Goal: Task Accomplishment & Management: Use online tool/utility

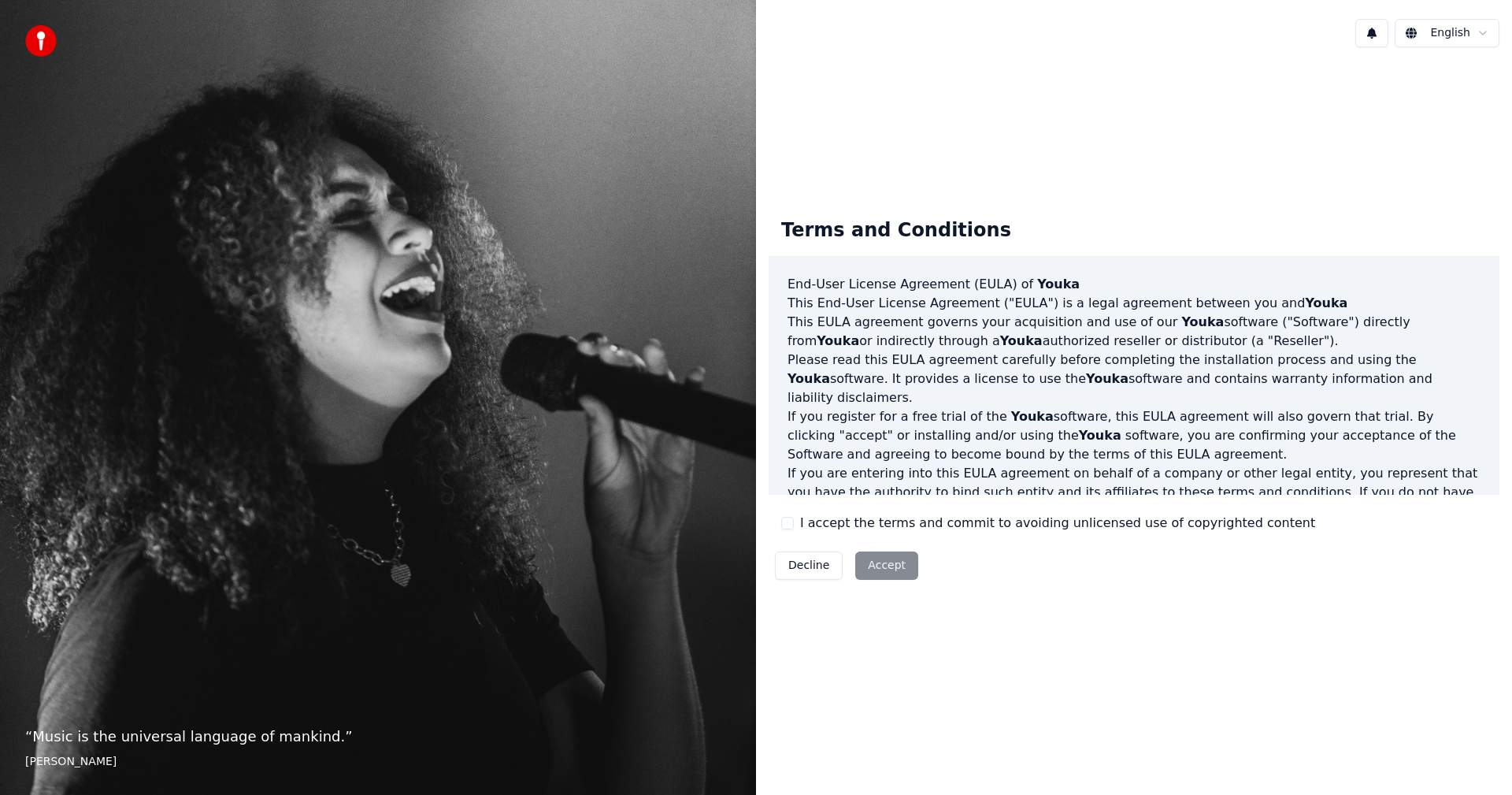
click at [794, 529] on div "I accept the terms and commit to avoiding unlicensed use of copyrighted content" at bounding box center [1048, 522] width 534 height 19
click at [786, 526] on button "I accept the terms and commit to avoiding unlicensed use of copyrighted content" at bounding box center [787, 522] width 12 height 12
click at [864, 562] on button "Accept" at bounding box center [887, 566] width 63 height 28
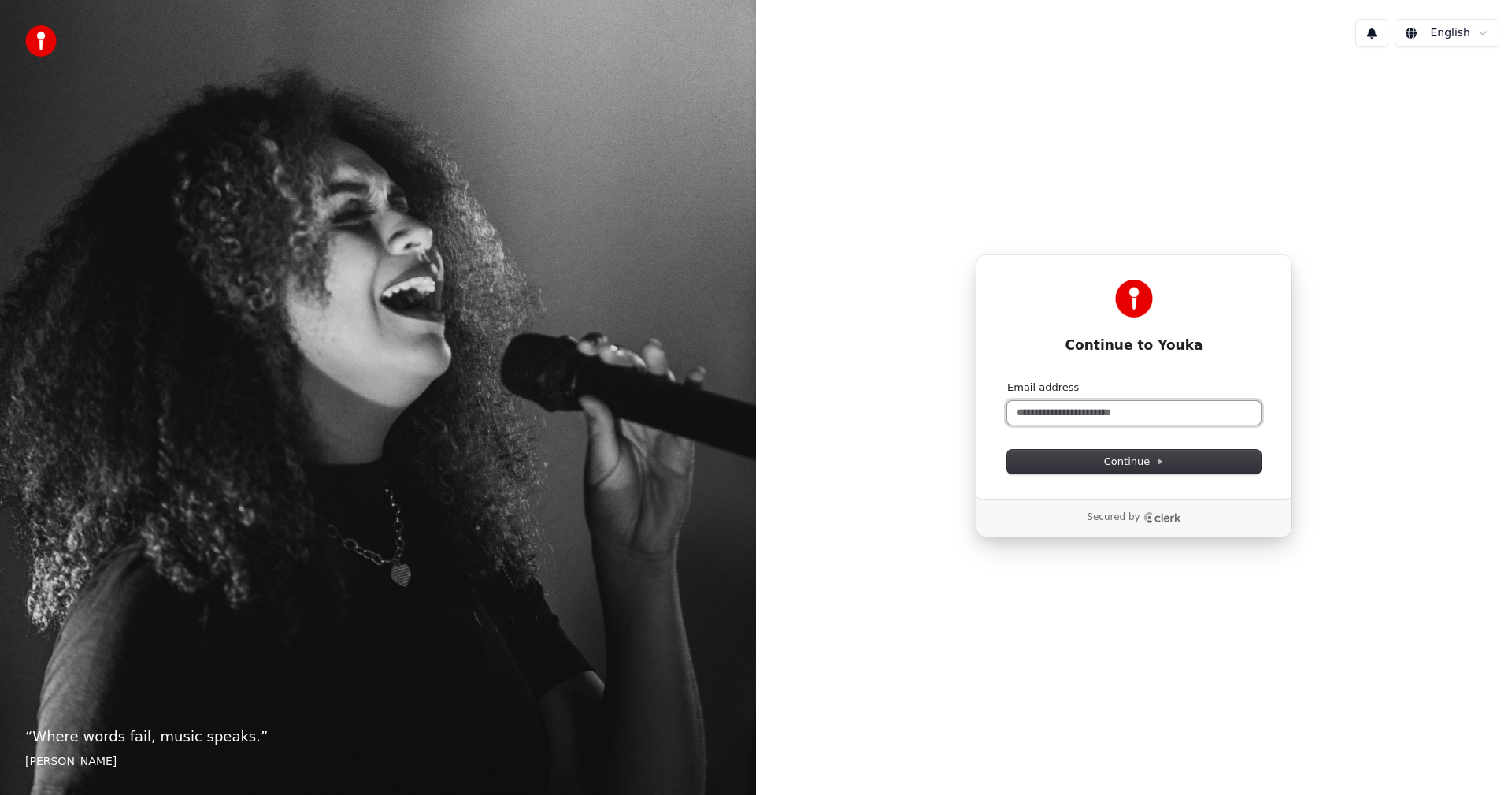
click at [1097, 417] on input "Email address" at bounding box center [1134, 412] width 253 height 23
click at [1007, 381] on button "submit" at bounding box center [1007, 381] width 0 height 0
type input "**********"
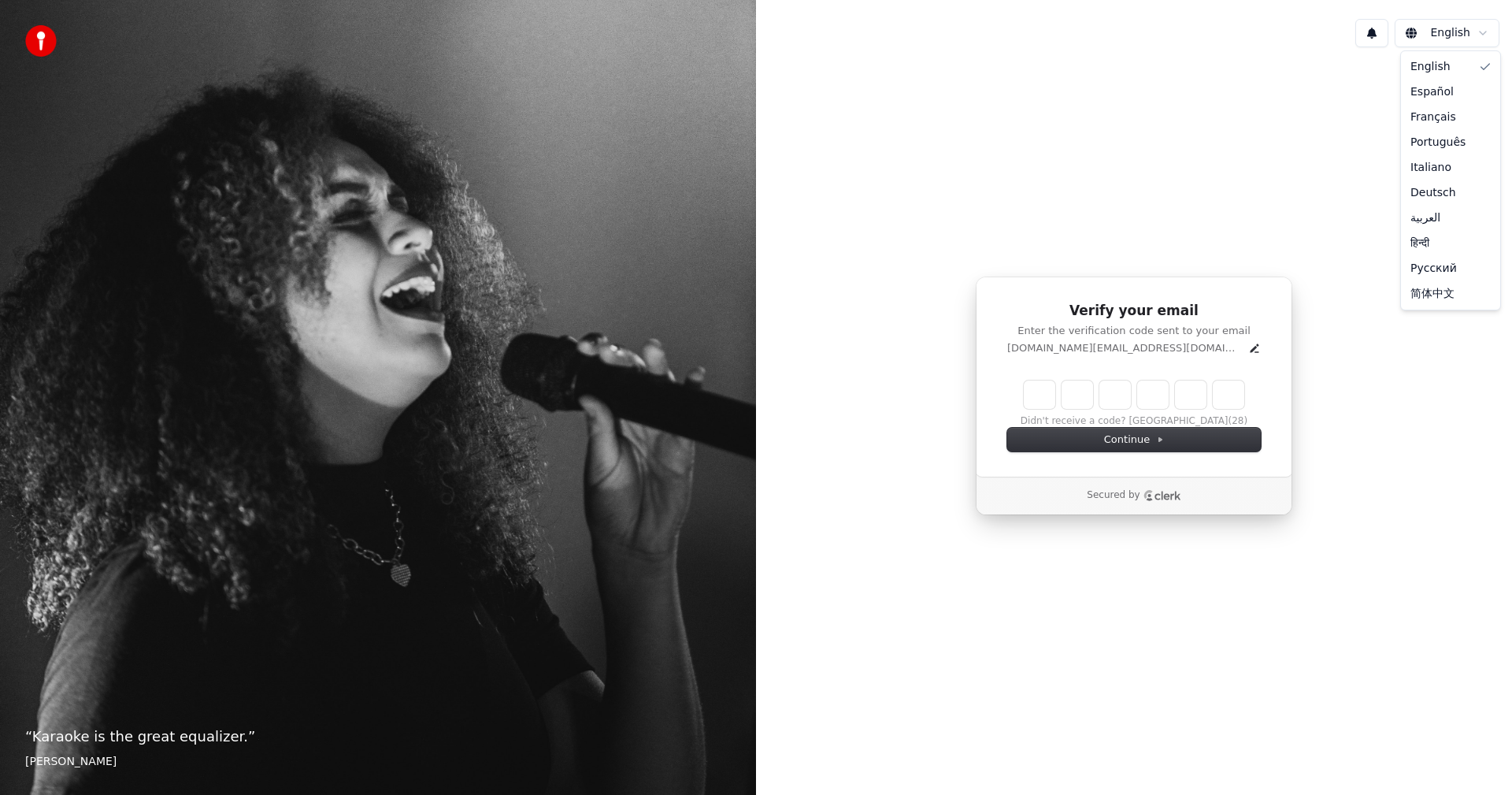
click at [1448, 31] on html "“ Karaoke is the great equalizer. ” Aisha Tyler English Verify your email Enter…" at bounding box center [756, 398] width 1512 height 795
click at [1036, 397] on input "Enter verification code" at bounding box center [1150, 395] width 252 height 28
type input "******"
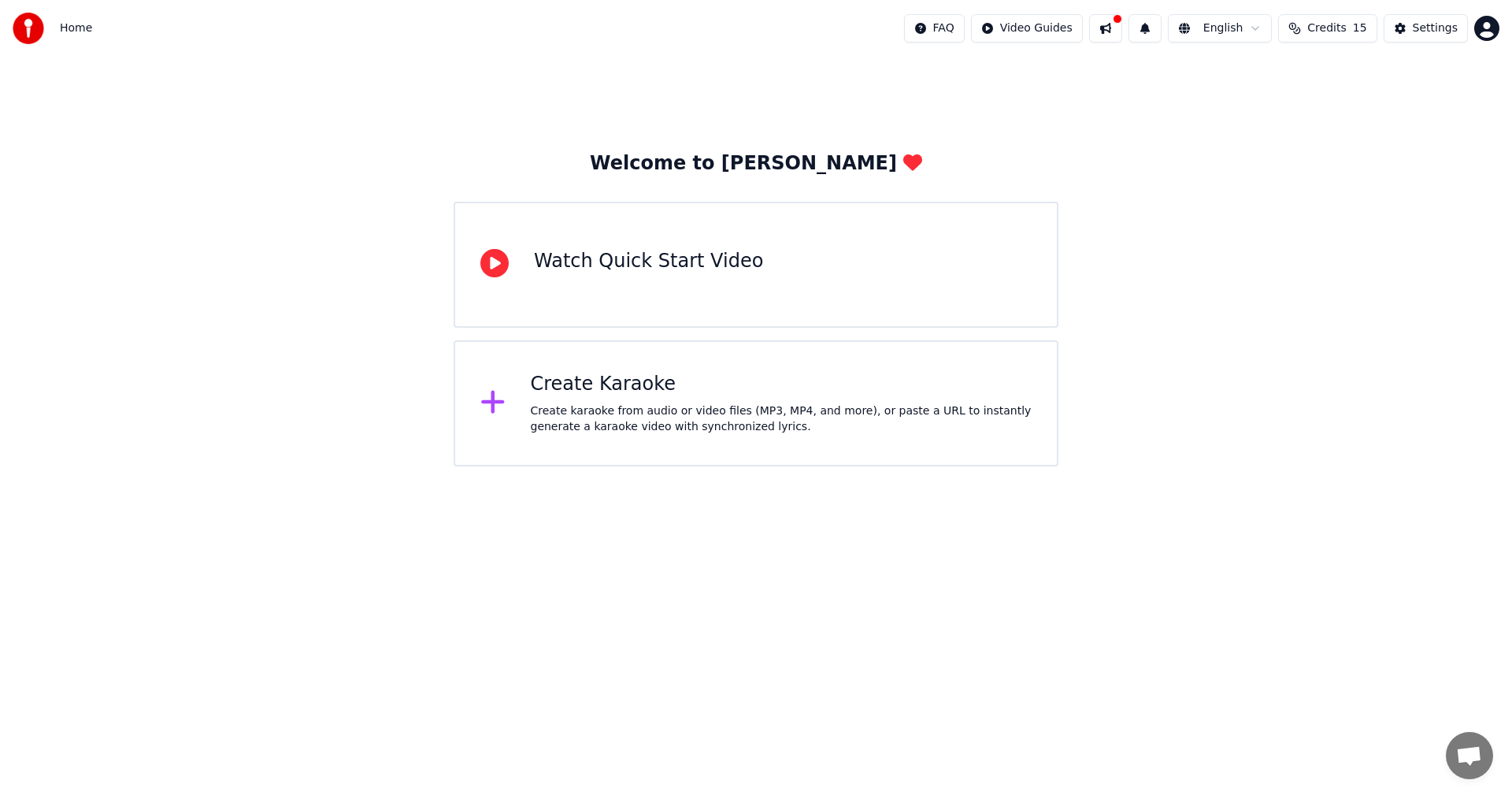
click at [726, 428] on div "Create karaoke from audio or video files (MP3, MP4, and more), or paste a URL t…" at bounding box center [781, 419] width 502 height 32
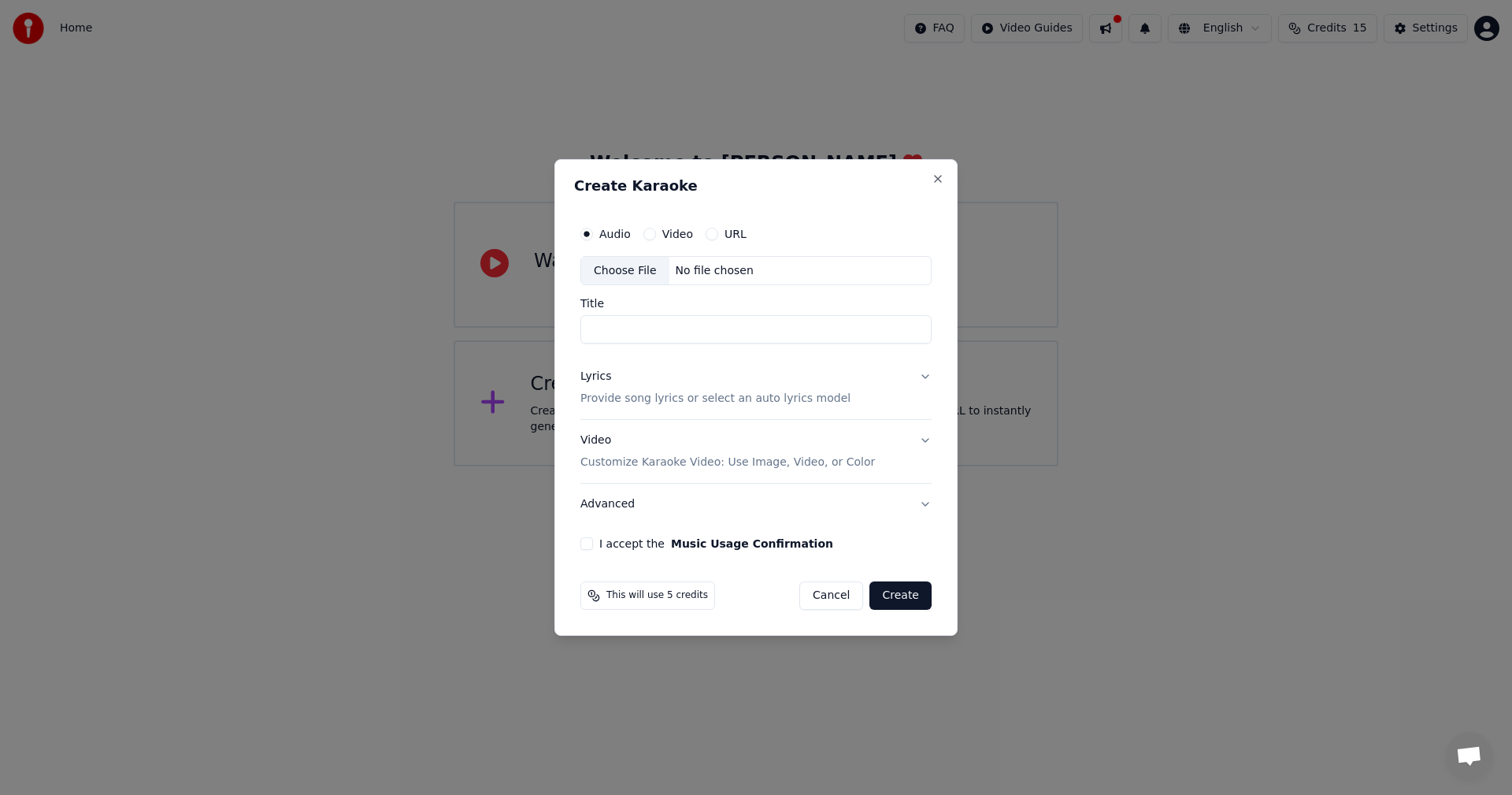
click at [743, 332] on input "Title" at bounding box center [756, 330] width 352 height 28
type input "*"
type input "**********"
click at [636, 541] on label "I accept the Music Usage Confirmation" at bounding box center [716, 543] width 234 height 11
click at [593, 541] on button "I accept the Music Usage Confirmation" at bounding box center [586, 543] width 12 height 12
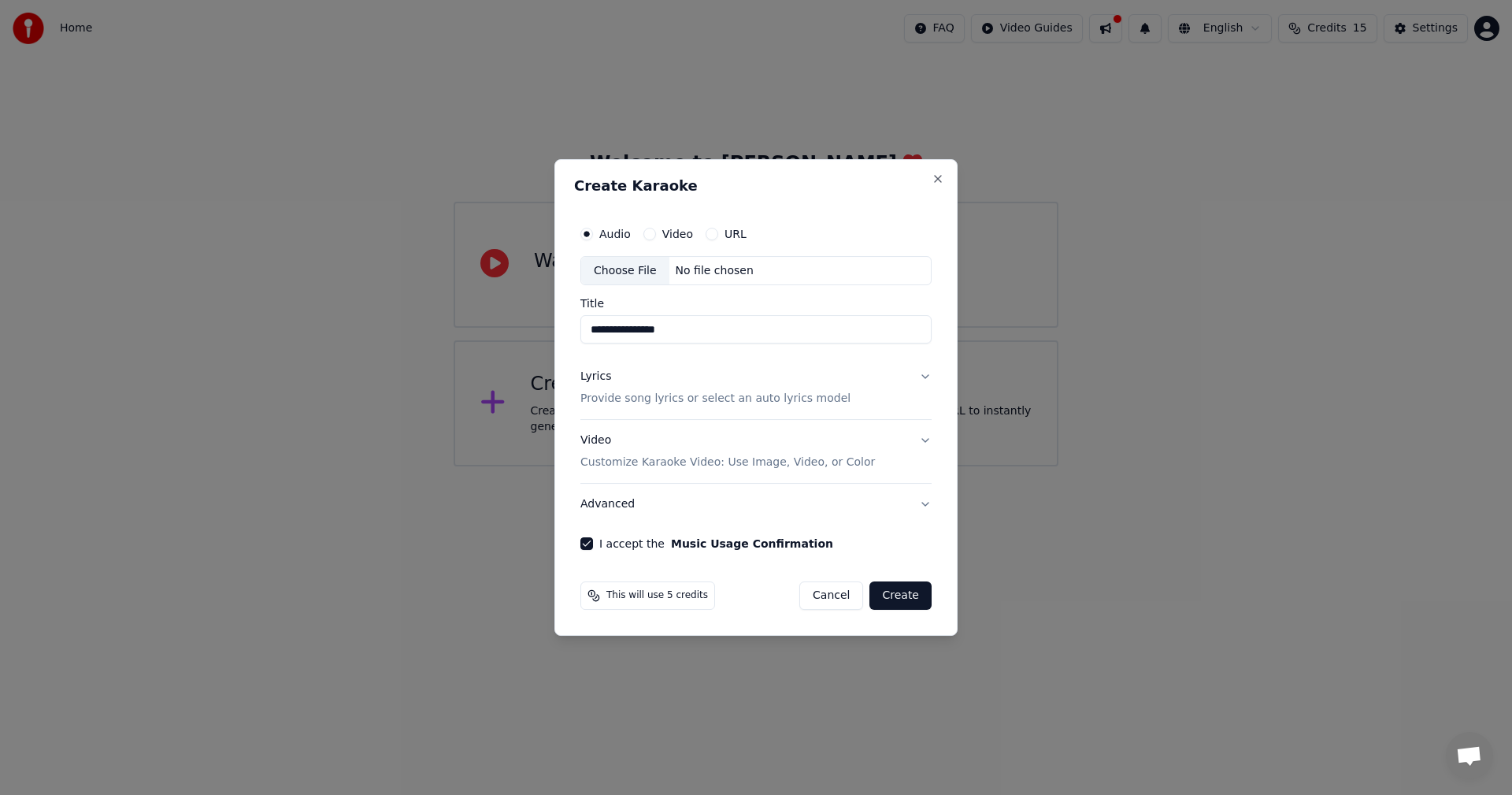
click at [661, 597] on span "This will use 5 credits" at bounding box center [657, 595] width 102 height 12
click at [895, 588] on button "Create" at bounding box center [901, 596] width 62 height 28
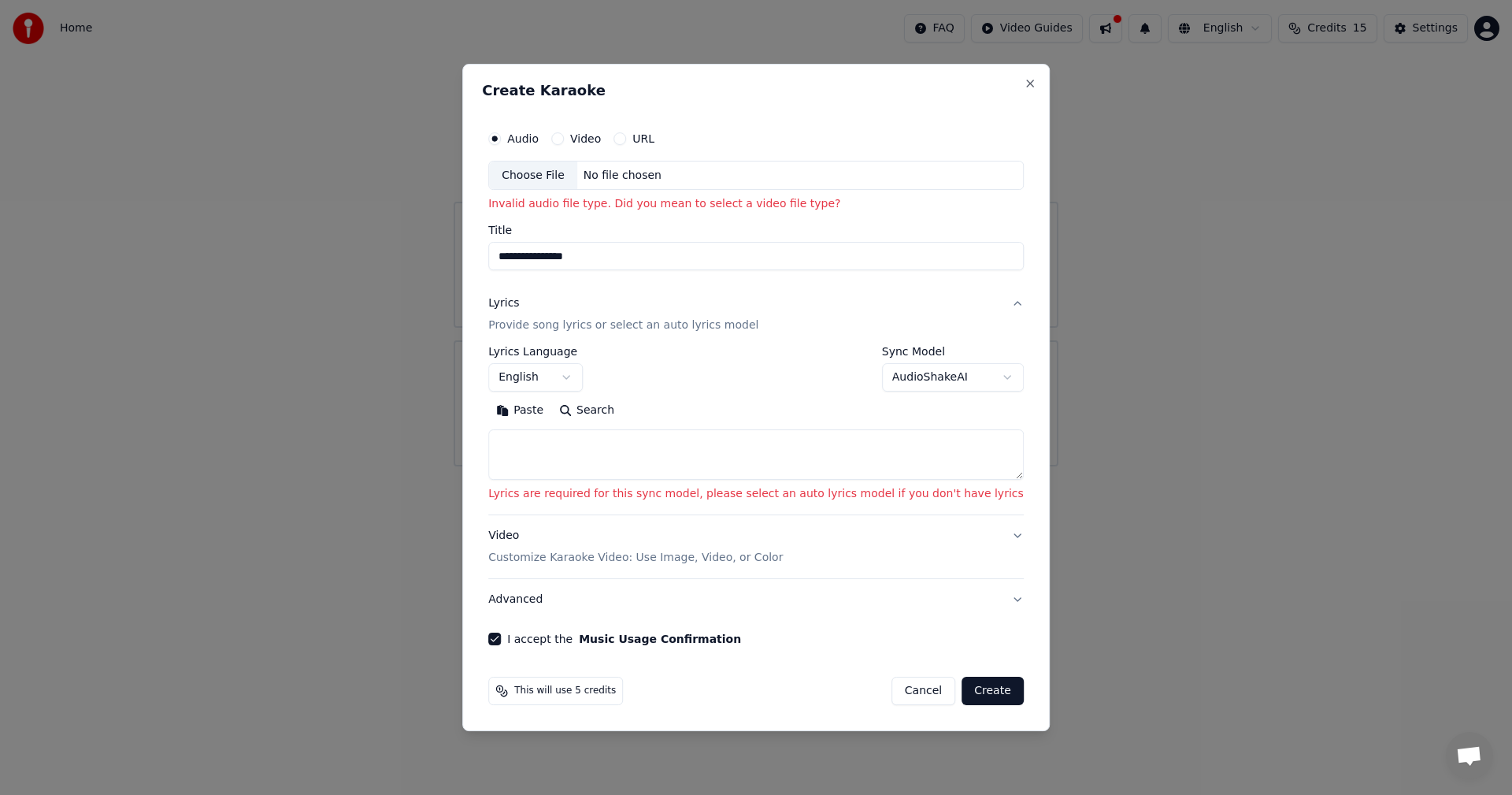
click at [741, 446] on textarea at bounding box center [756, 455] width 536 height 51
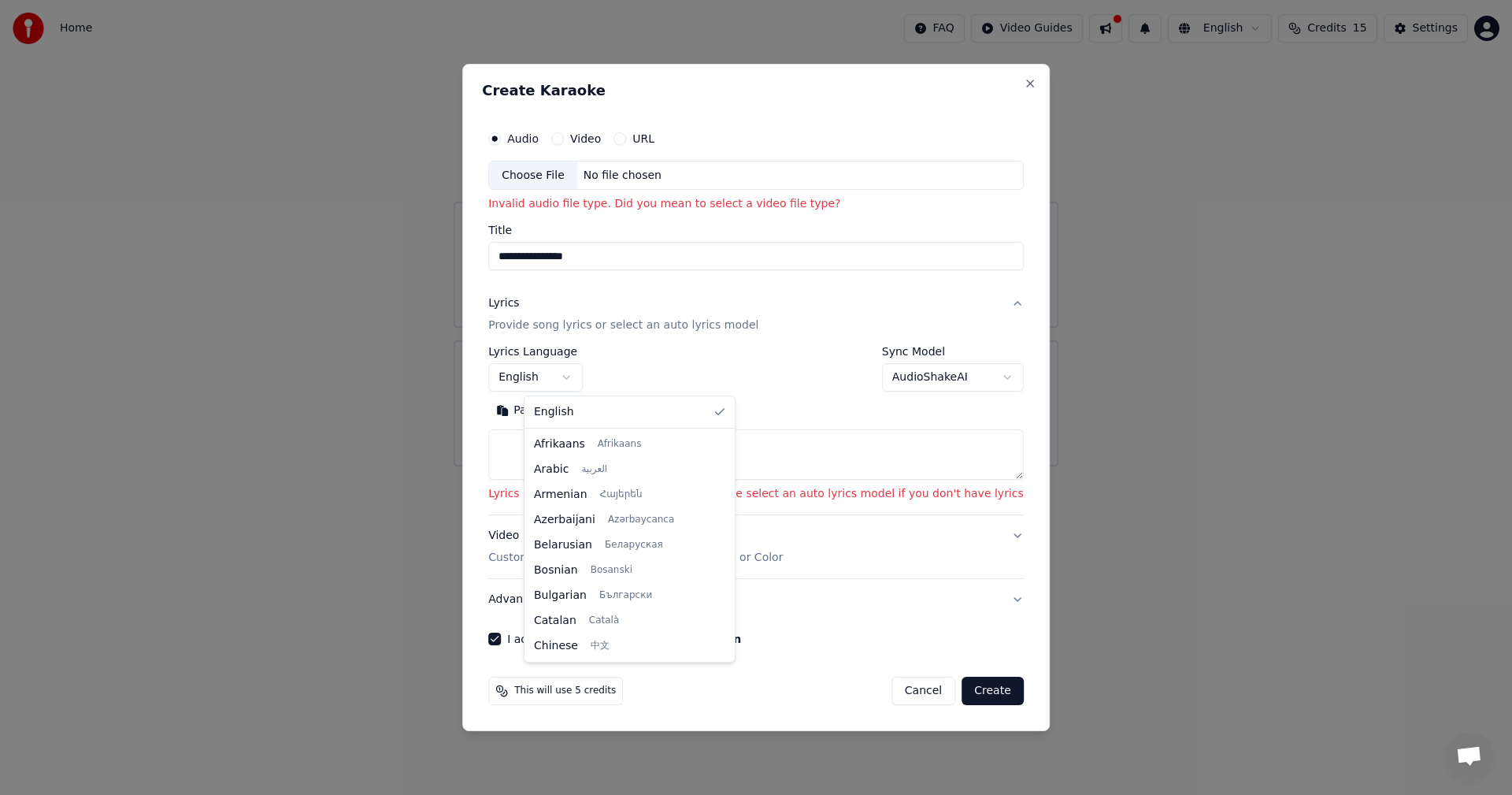
click at [544, 381] on body "**********" at bounding box center [756, 233] width 1512 height 467
drag, startPoint x: 699, startPoint y: 453, endPoint x: 709, endPoint y: 558, distance: 105.5
click at [726, 558] on div at bounding box center [728, 555] width 6 height 36
select select "**"
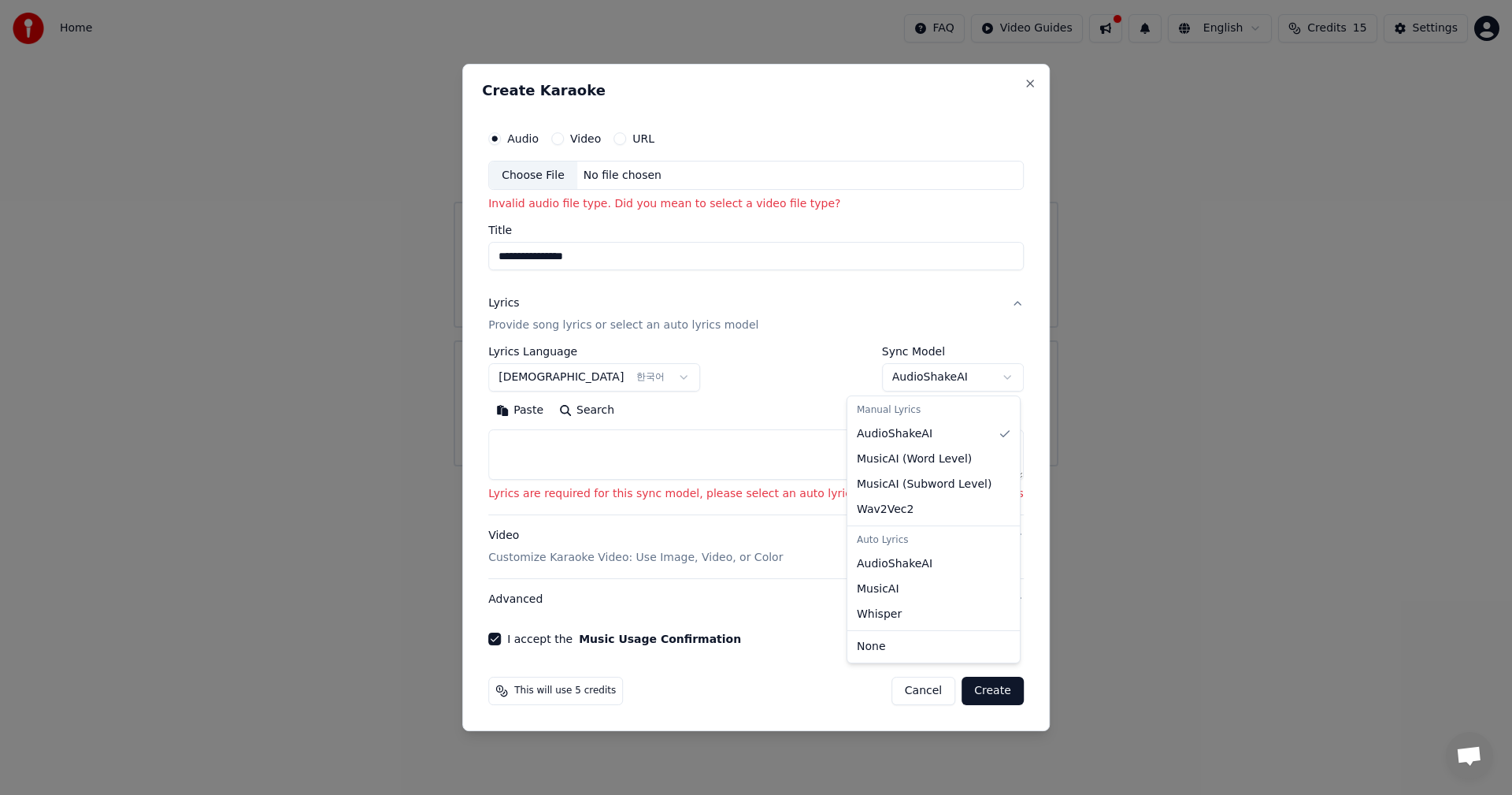
click at [900, 373] on body "**********" at bounding box center [756, 233] width 1512 height 467
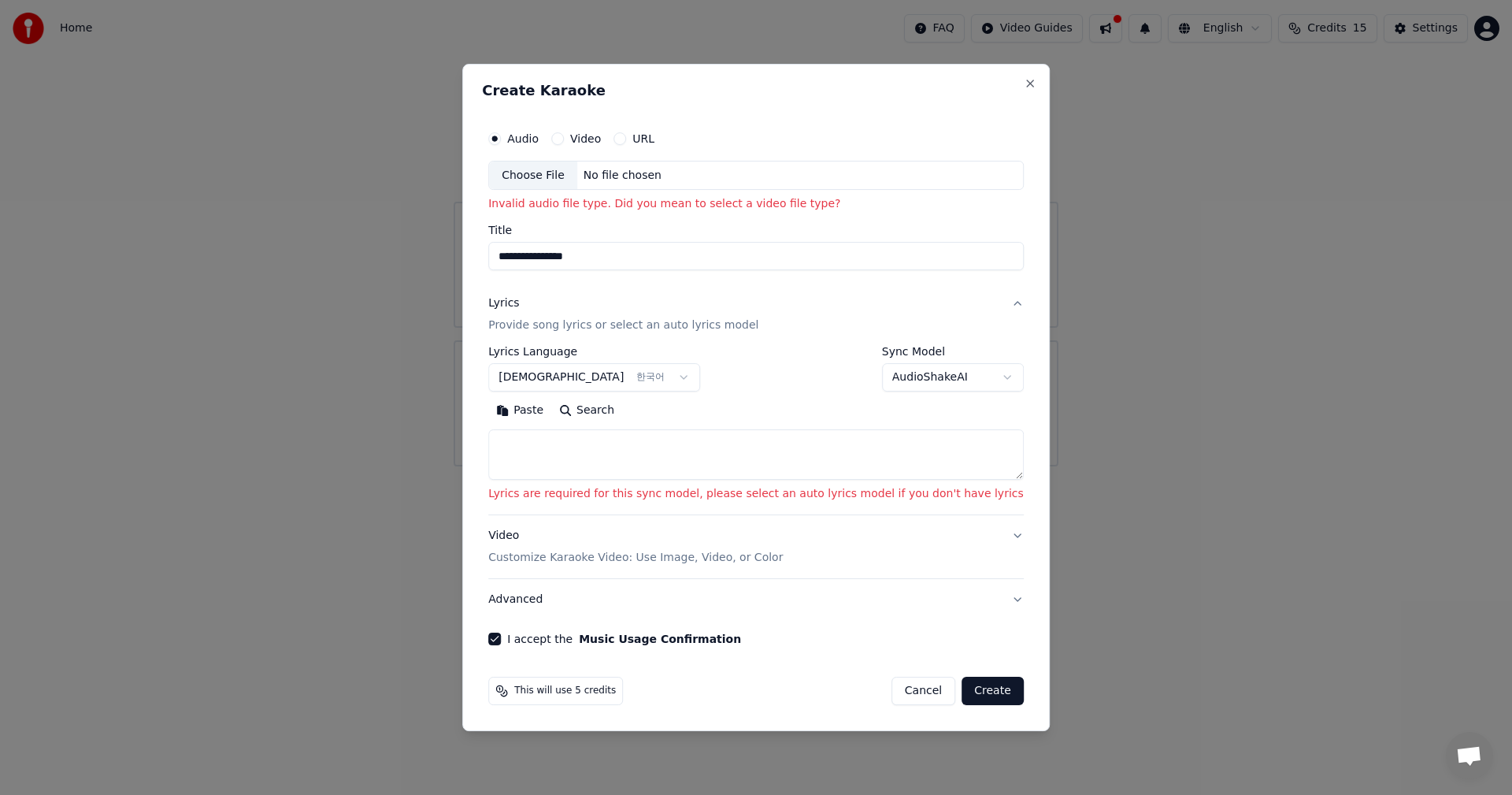
click at [686, 448] on body "**********" at bounding box center [756, 233] width 1512 height 467
click at [601, 143] on label "Video" at bounding box center [585, 138] width 31 height 11
click at [564, 143] on button "Video" at bounding box center [557, 138] width 12 height 12
click at [640, 258] on input "Title" at bounding box center [756, 257] width 536 height 28
click at [697, 469] on textarea at bounding box center [756, 455] width 536 height 51
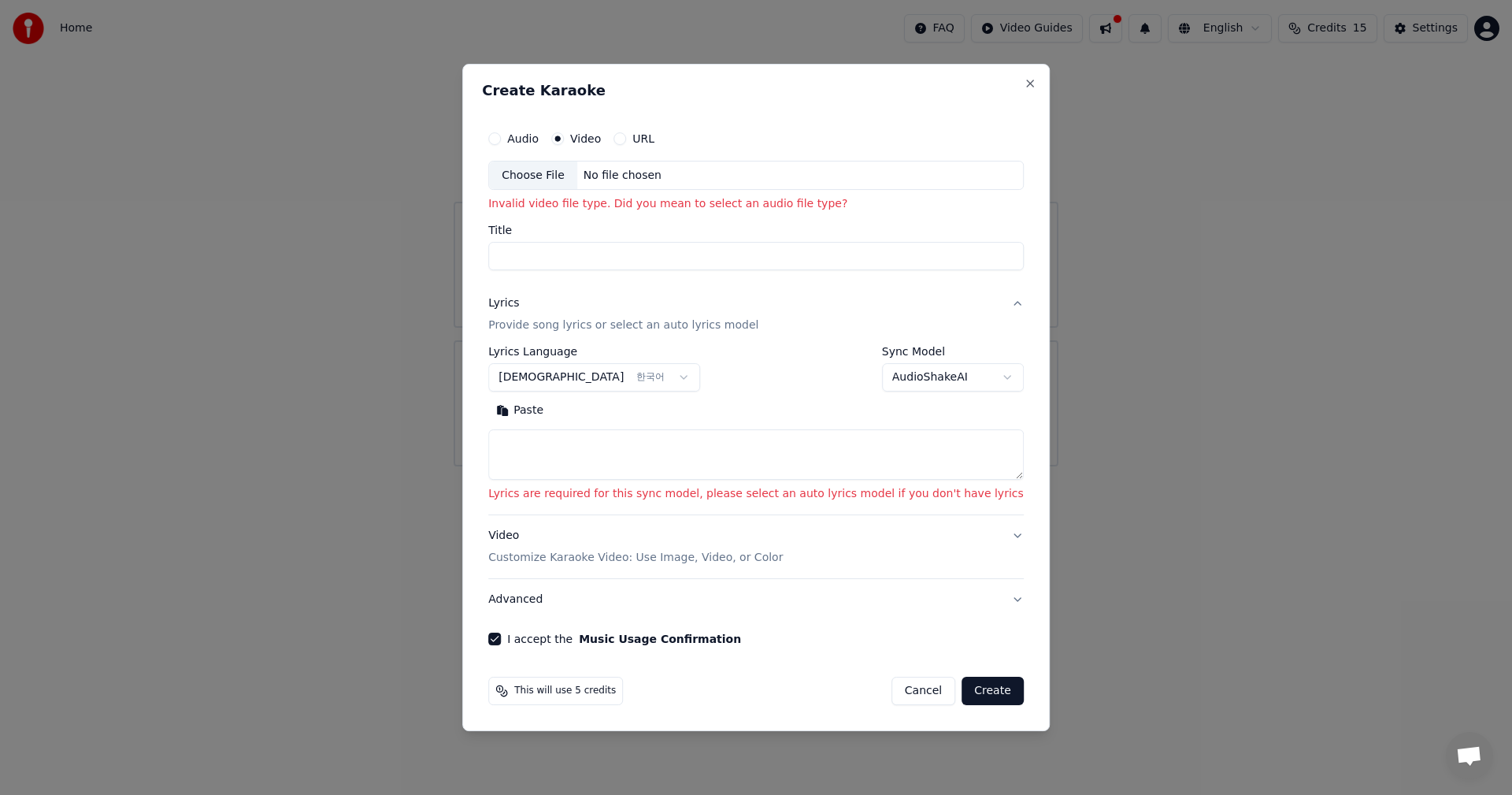
click at [943, 573] on button "Video Customize Karaoke Video: Use Image, Video, or Color" at bounding box center [756, 547] width 536 height 63
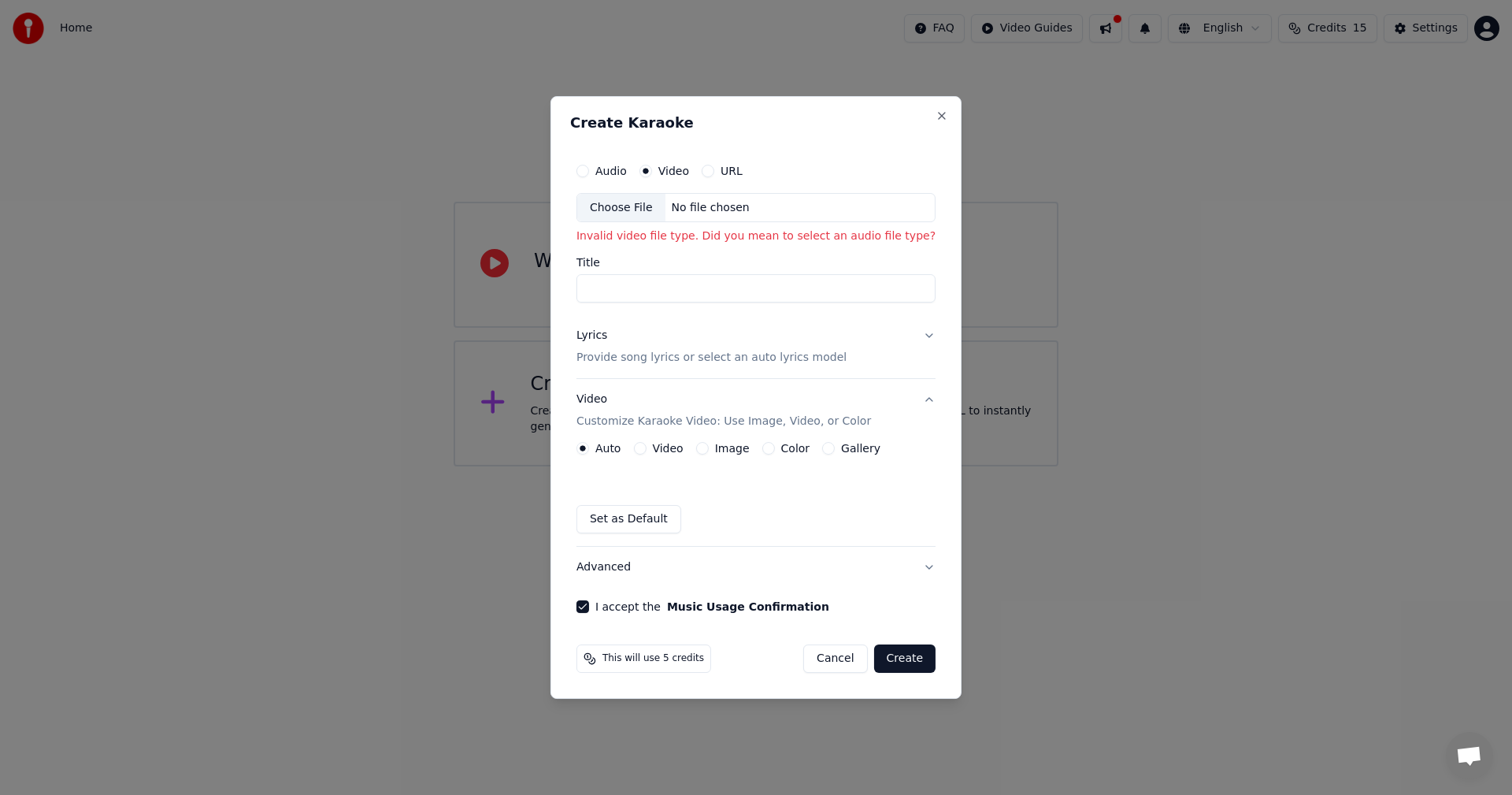
click at [651, 454] on div "Video" at bounding box center [658, 448] width 50 height 12
click at [663, 447] on label "Video" at bounding box center [667, 448] width 31 height 11
click at [646, 447] on button "Video" at bounding box center [639, 448] width 12 height 12
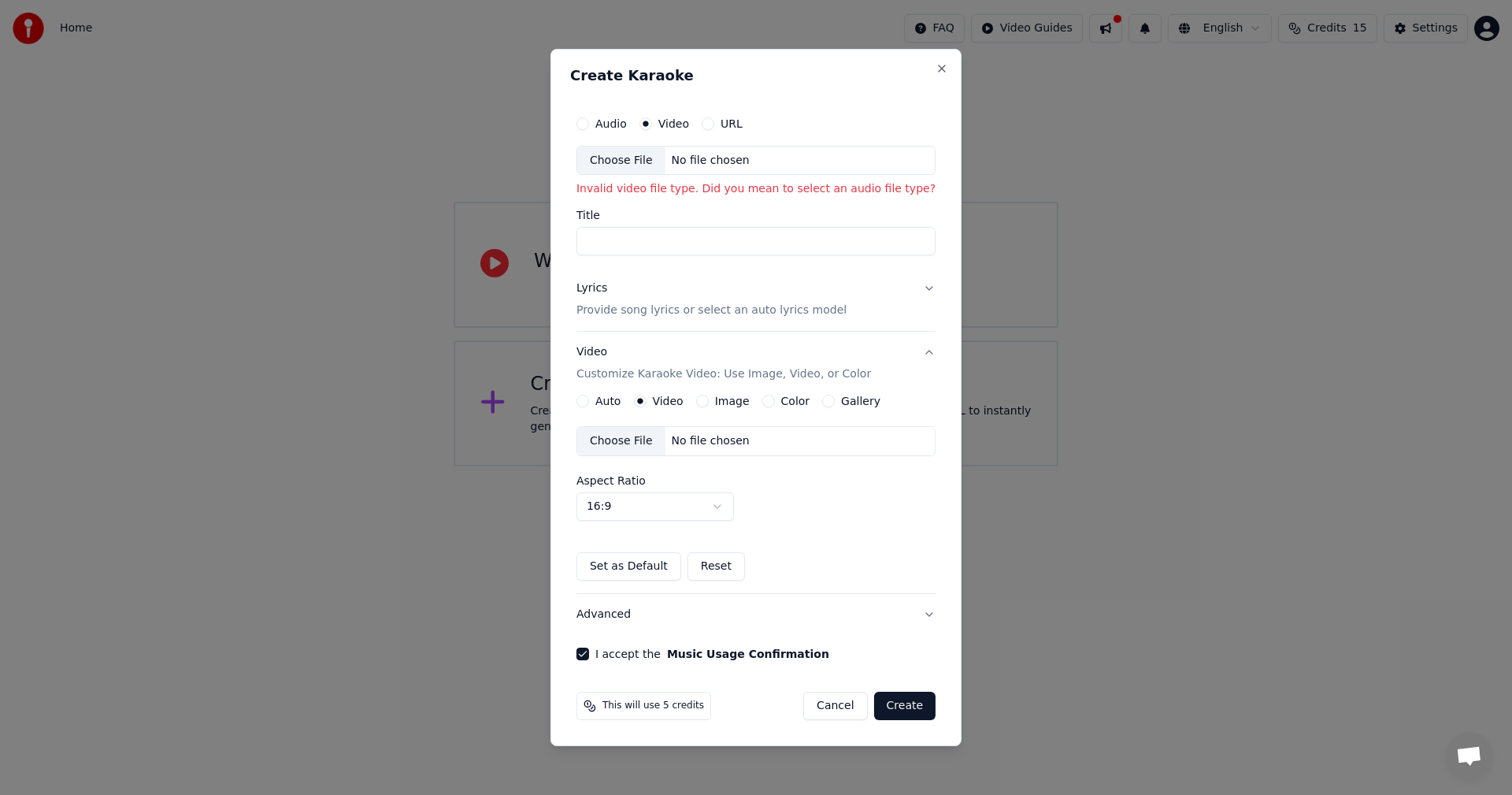
click at [647, 440] on div "Choose File" at bounding box center [621, 441] width 88 height 28
click at [744, 249] on input "Title" at bounding box center [756, 242] width 359 height 28
click at [652, 158] on div "Choose File" at bounding box center [621, 161] width 88 height 28
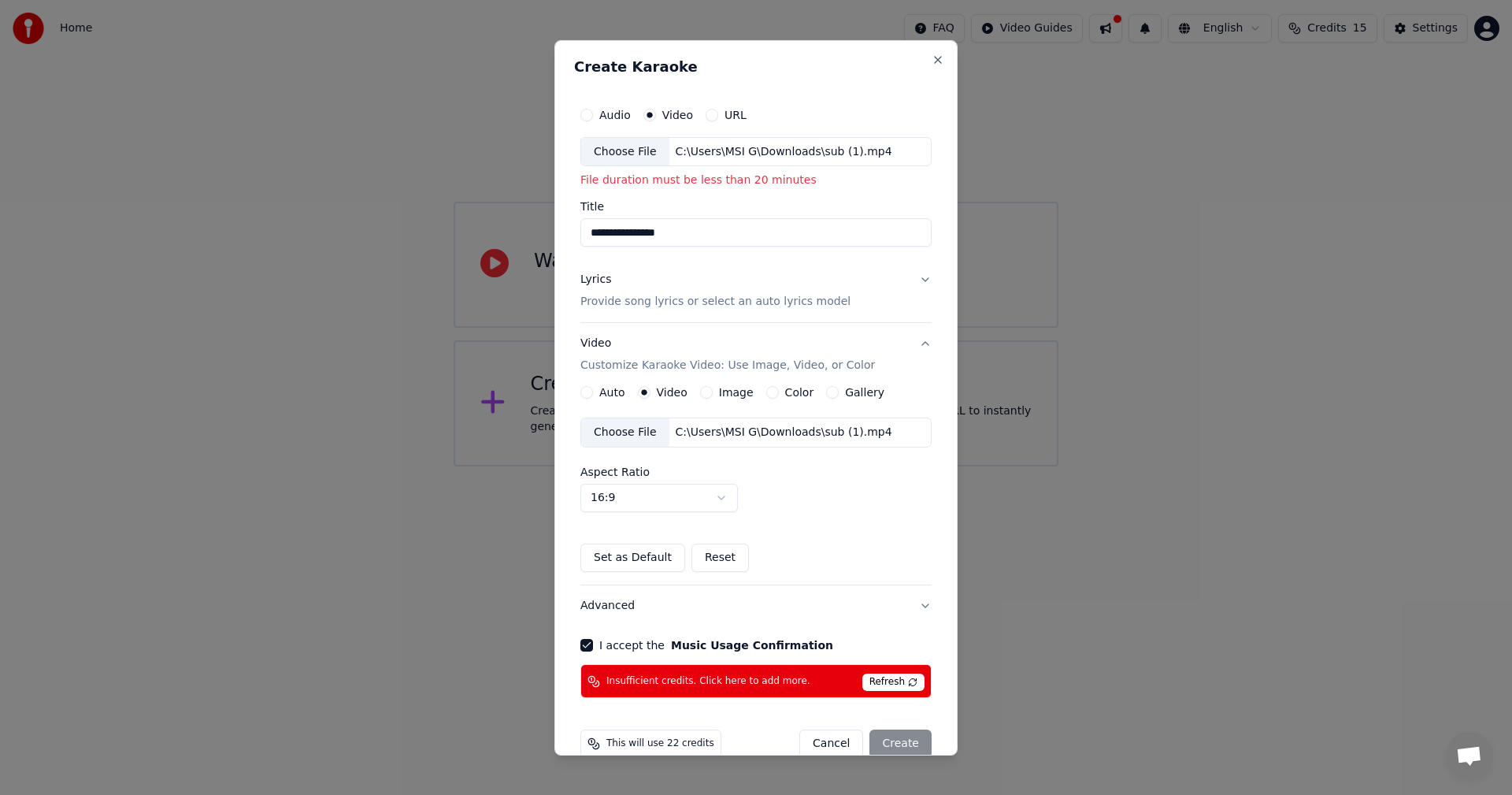
type input "*******"
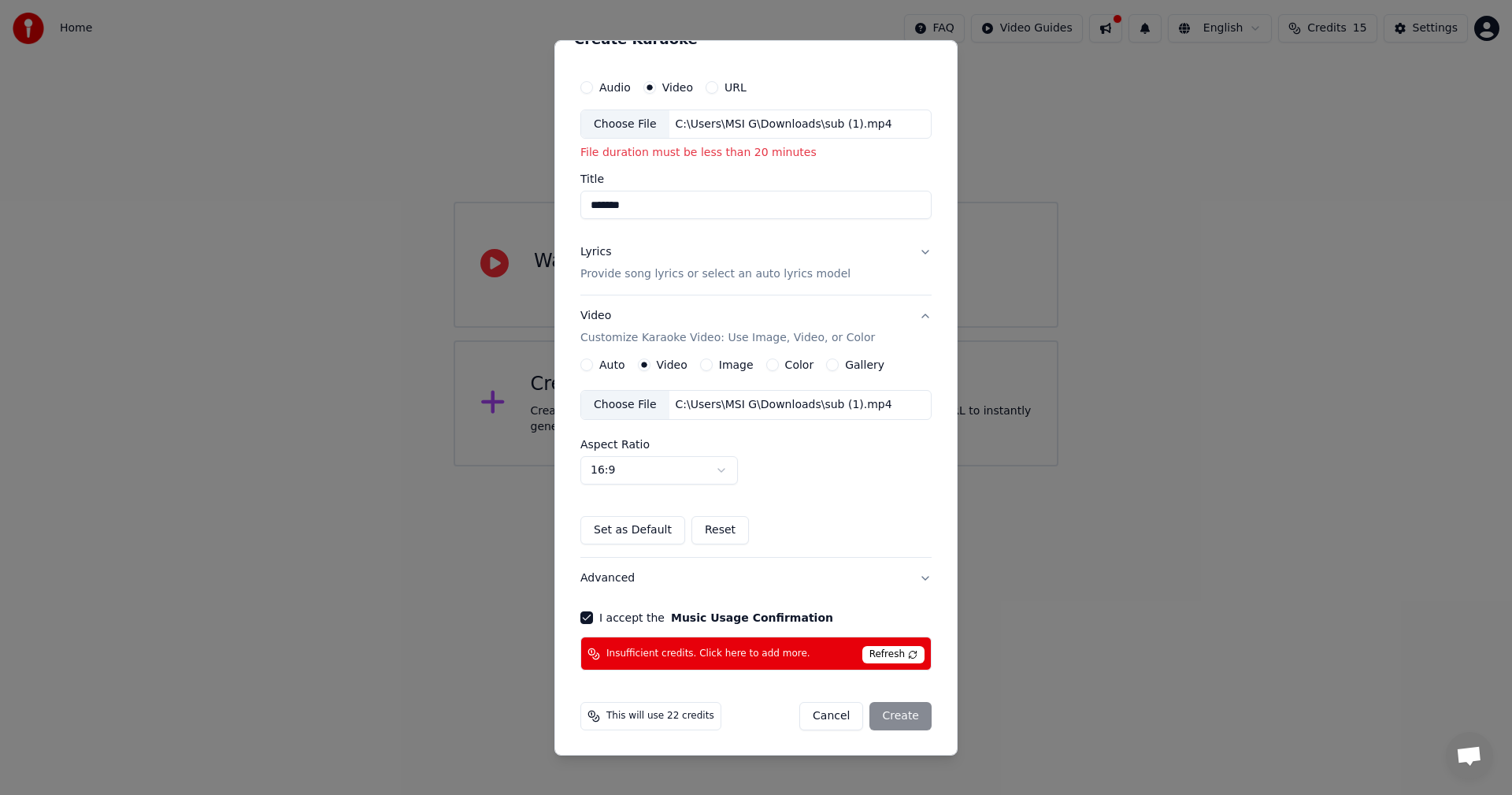
click at [885, 709] on div "Cancel Create" at bounding box center [866, 716] width 132 height 28
click at [877, 650] on span "Refresh" at bounding box center [893, 654] width 62 height 18
click at [901, 655] on span "Refresh" at bounding box center [893, 654] width 62 height 18
click at [911, 579] on button "Advanced" at bounding box center [756, 578] width 352 height 41
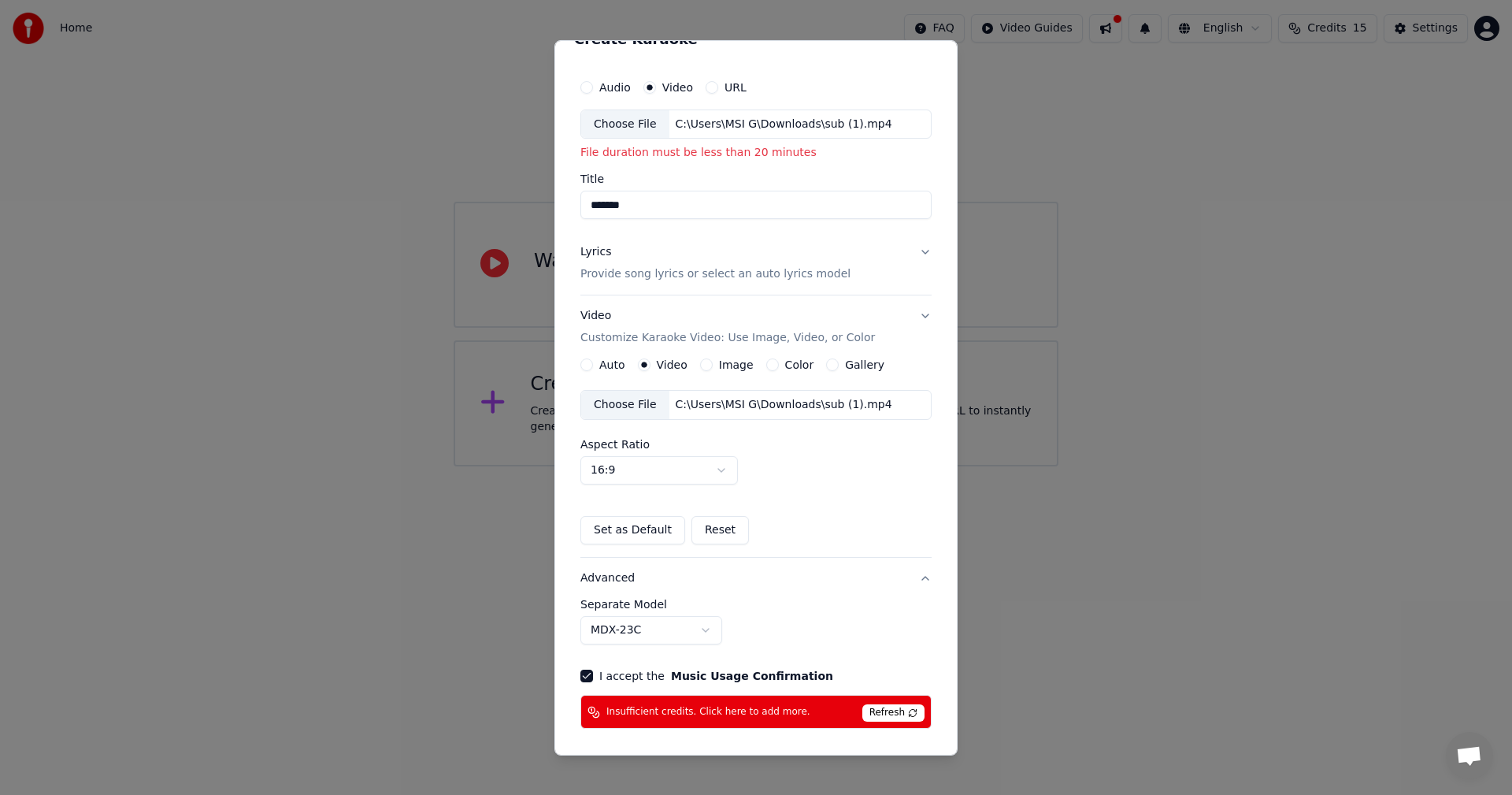
scroll to position [0, 0]
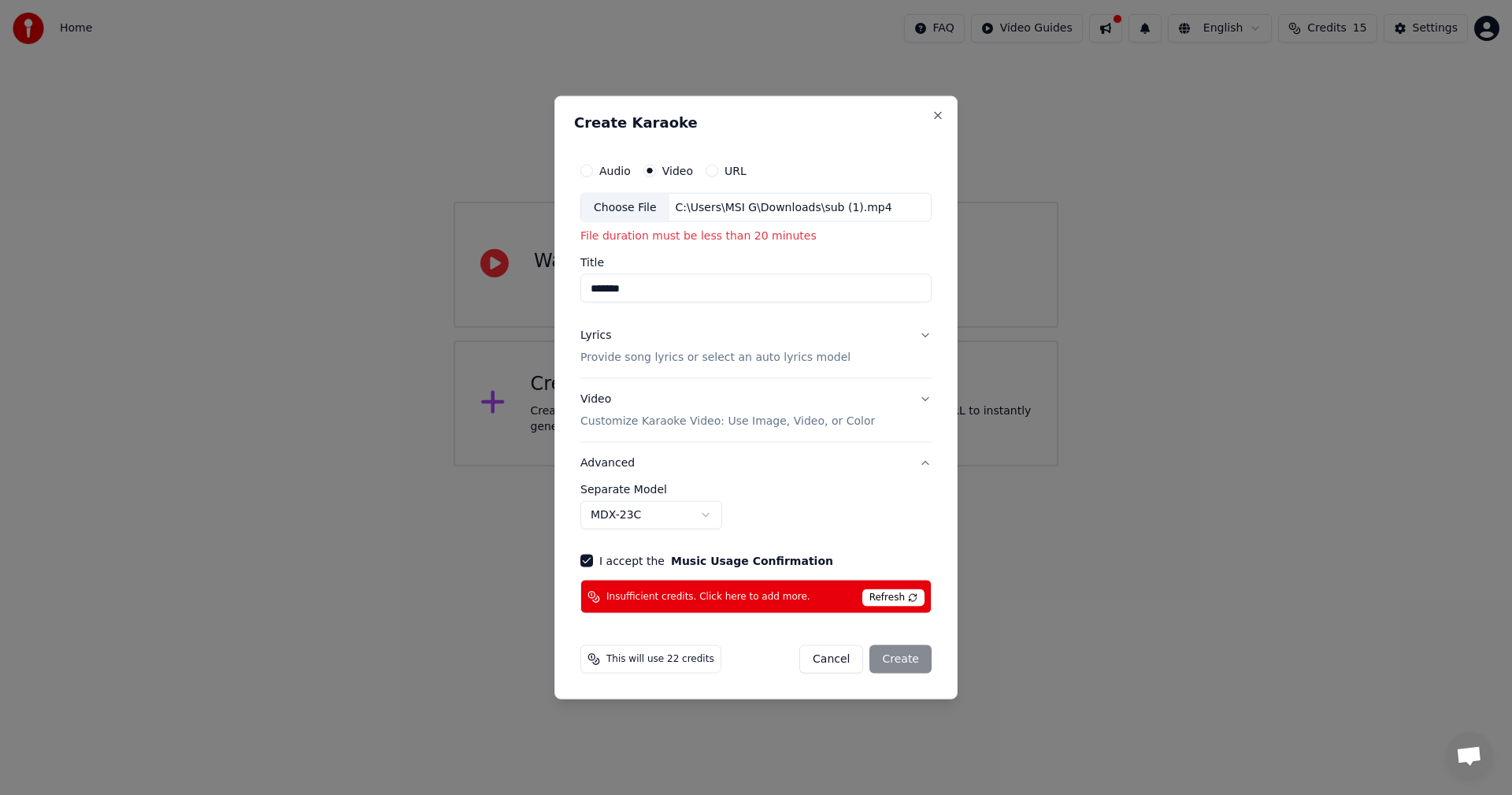
click at [915, 463] on button "Advanced" at bounding box center [756, 462] width 352 height 41
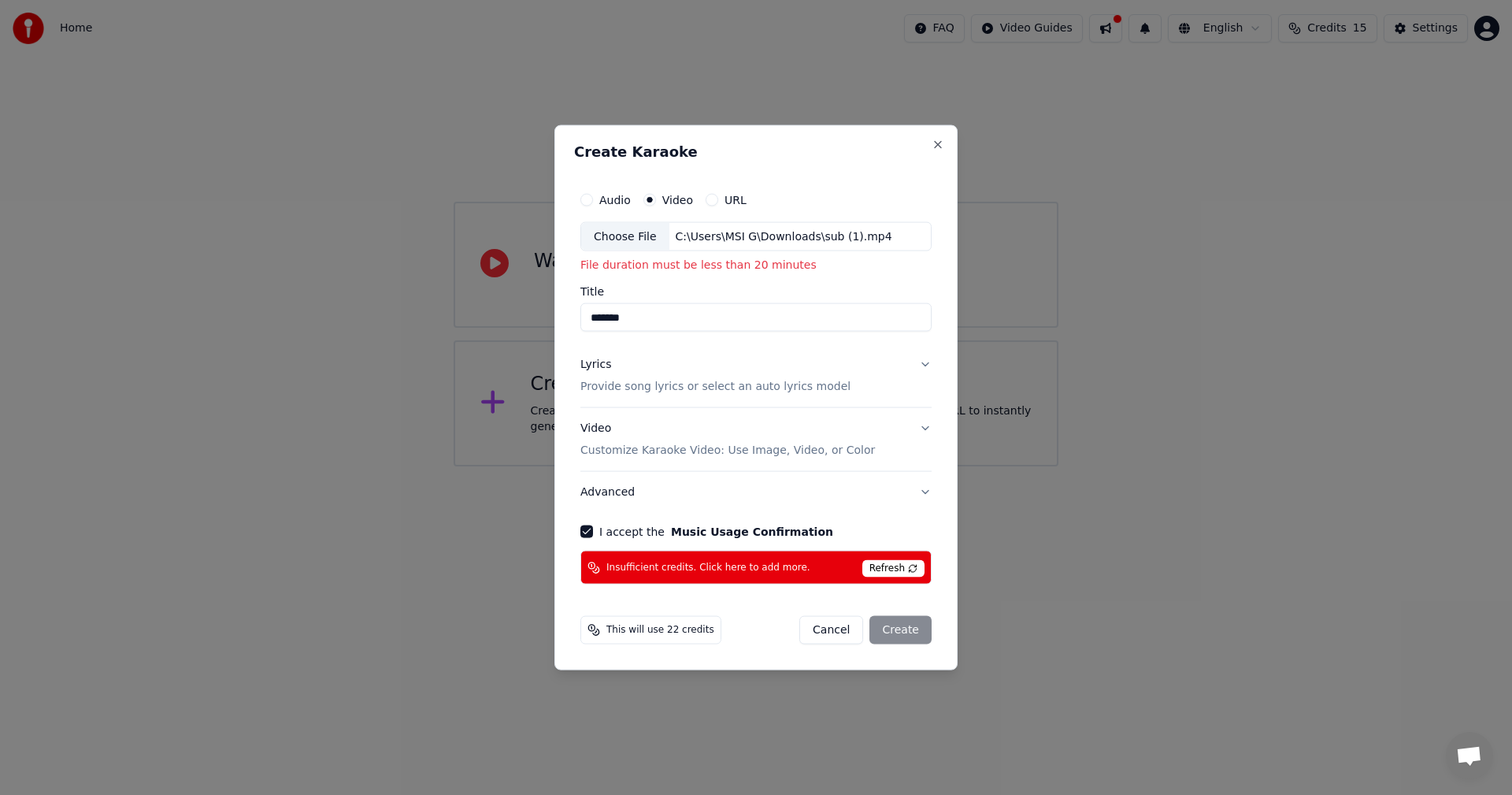
click at [925, 482] on button "Advanced" at bounding box center [756, 492] width 352 height 41
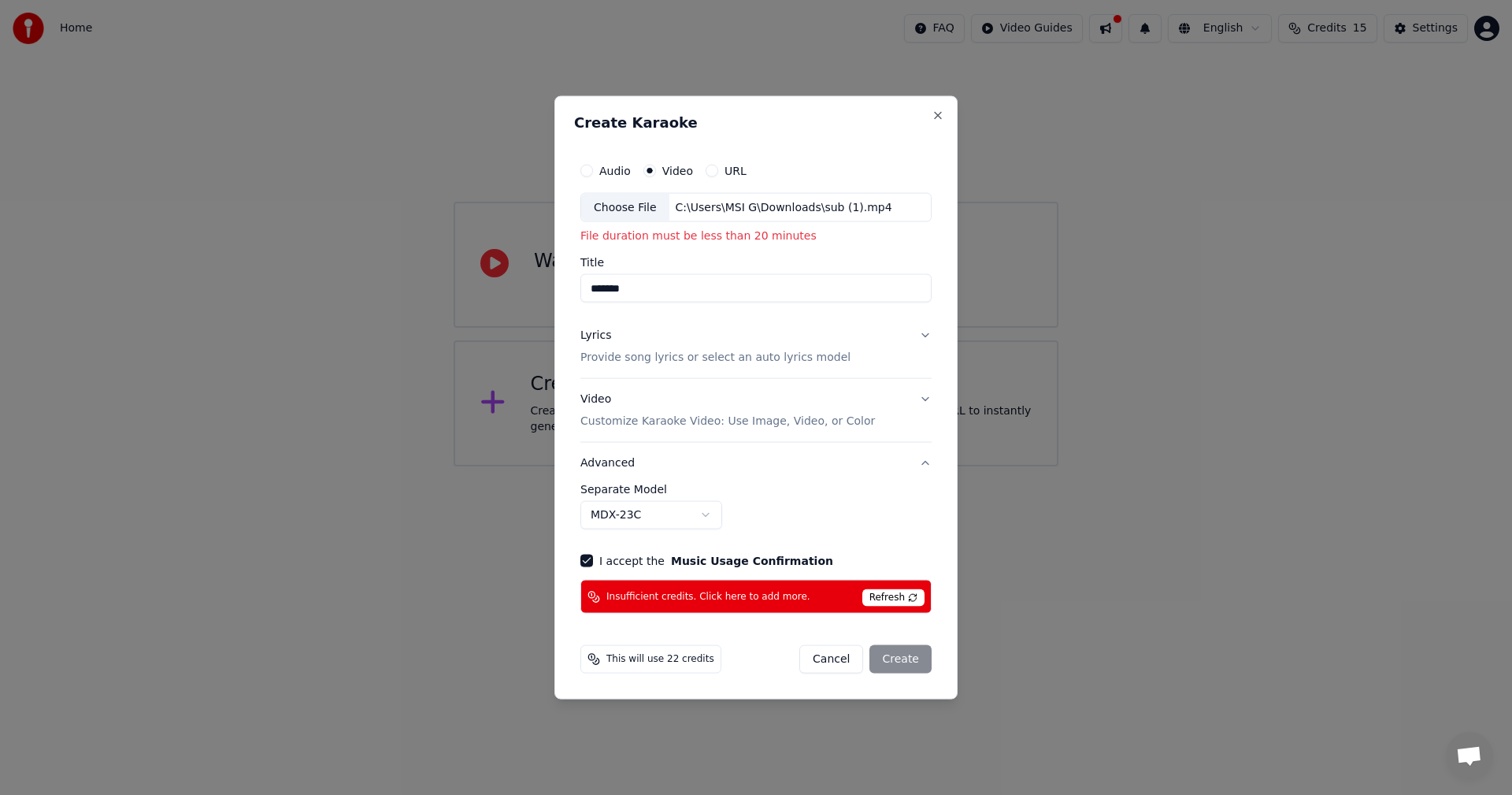
click at [915, 595] on span "Refresh" at bounding box center [893, 598] width 62 height 18
click at [676, 669] on div "This will use 22 credits" at bounding box center [651, 659] width 141 height 28
click at [682, 657] on span "This will use 22 credits" at bounding box center [661, 659] width 108 height 12
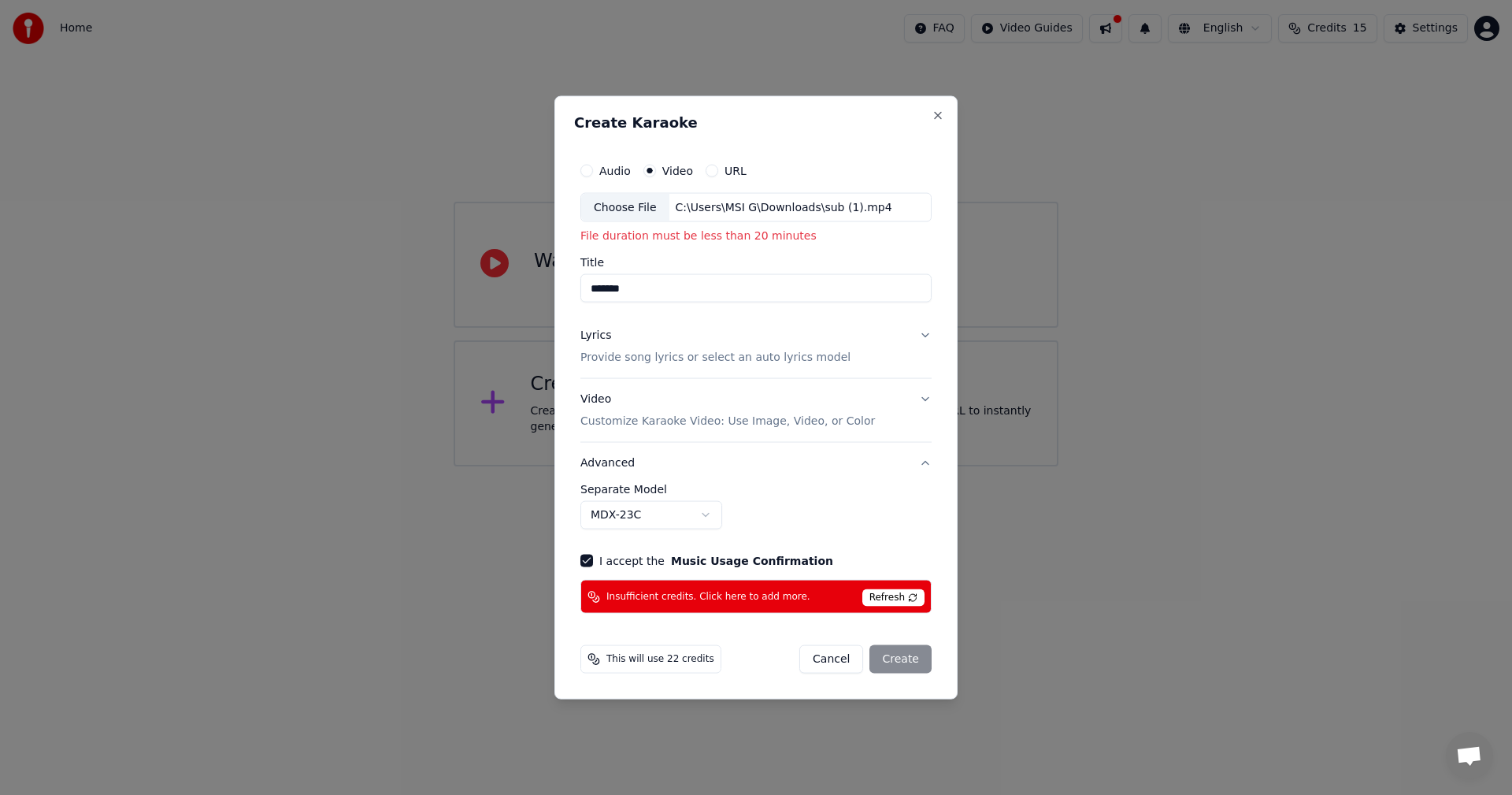
click at [641, 202] on div "Choose File" at bounding box center [626, 208] width 88 height 28
click at [718, 171] on div "URL" at bounding box center [726, 170] width 41 height 12
click at [709, 171] on button "URL" at bounding box center [711, 170] width 12 height 12
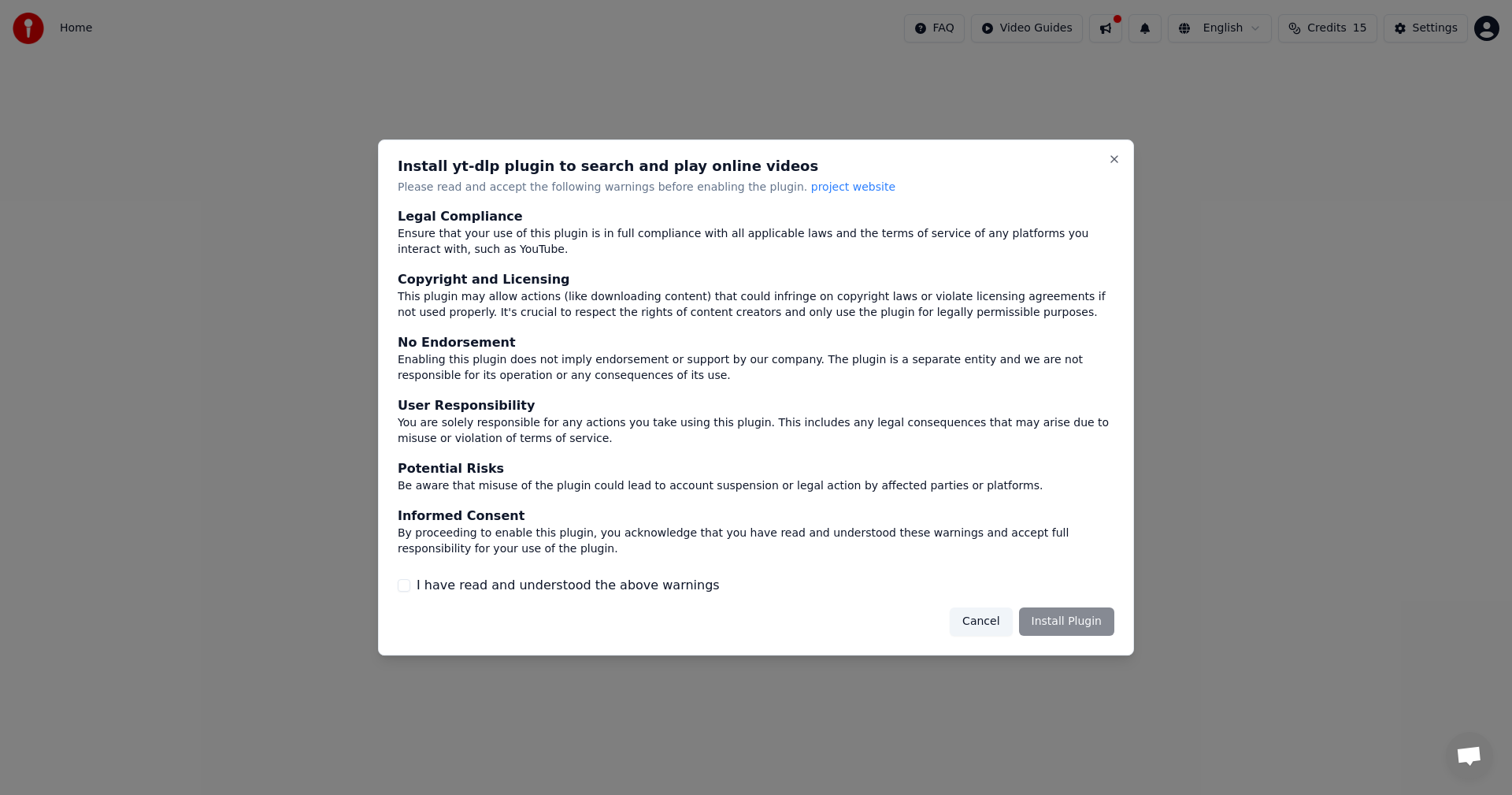
click at [709, 171] on h2 "Install yt-dlp plugin to search and play online videos" at bounding box center [756, 166] width 716 height 14
click at [1115, 152] on button "Close" at bounding box center [1114, 158] width 12 height 12
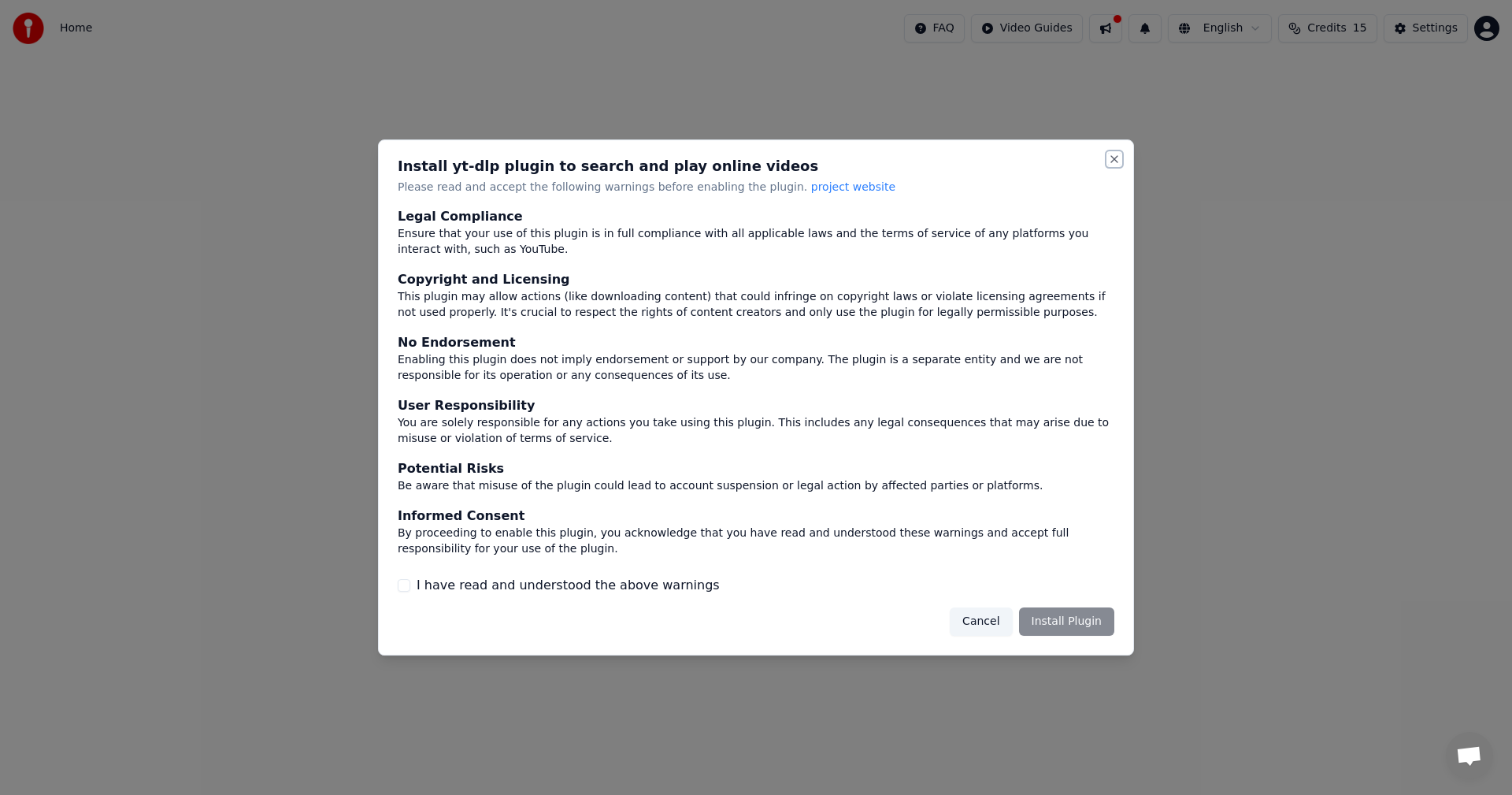
click at [1115, 152] on button "Close" at bounding box center [1114, 158] width 12 height 12
click at [1003, 632] on button "Cancel" at bounding box center [981, 622] width 62 height 28
